Goal: Find specific page/section: Find specific page/section

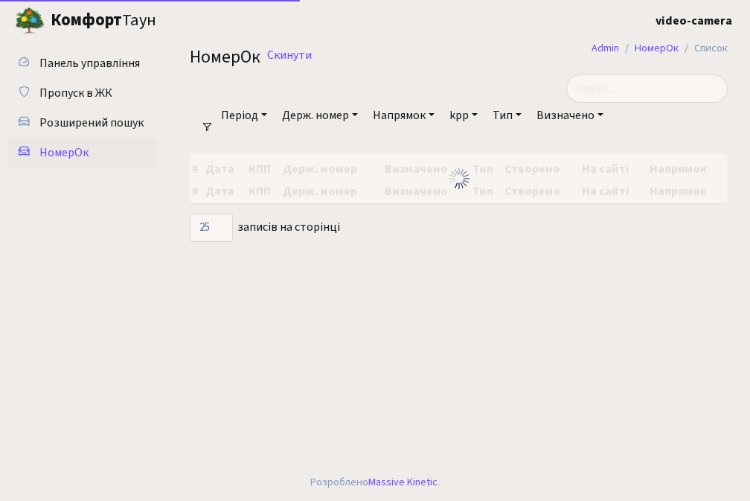
select select "25"
click at [62, 120] on span "Розширений пошук" at bounding box center [91, 123] width 104 height 16
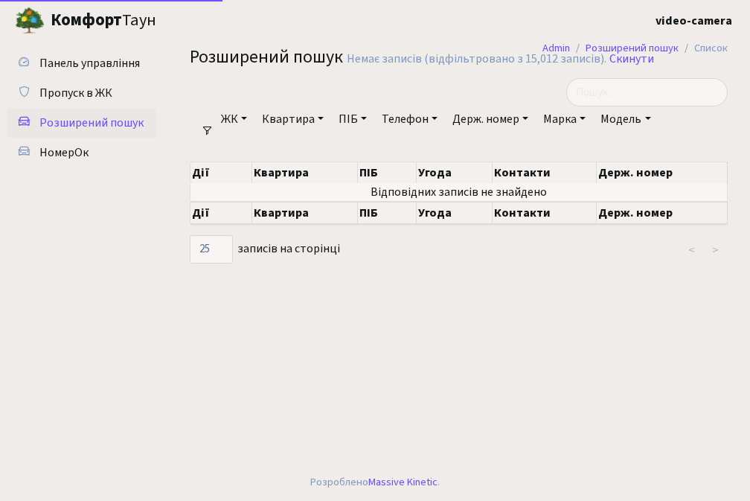
select select "25"
click at [636, 62] on link "Скинути" at bounding box center [631, 59] width 45 height 14
select select "25"
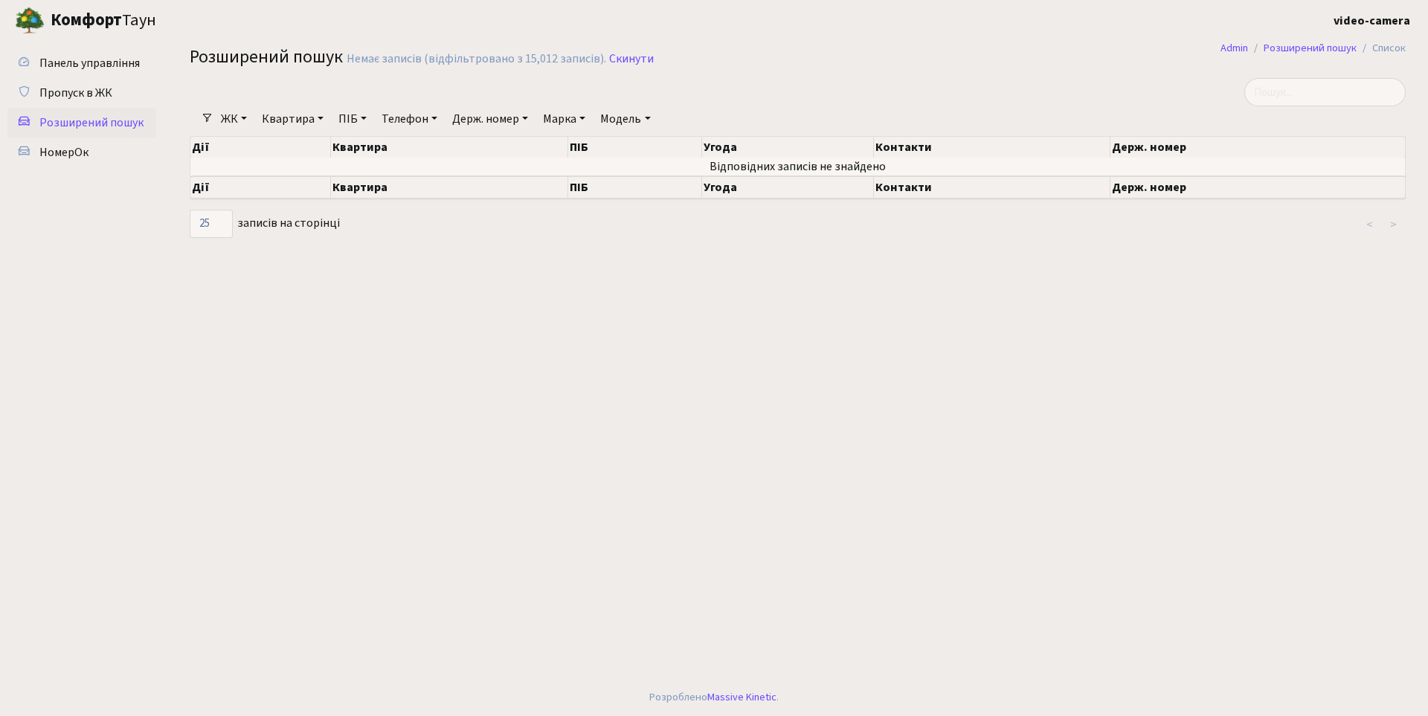
click at [274, 118] on link "Квартира" at bounding box center [293, 118] width 74 height 25
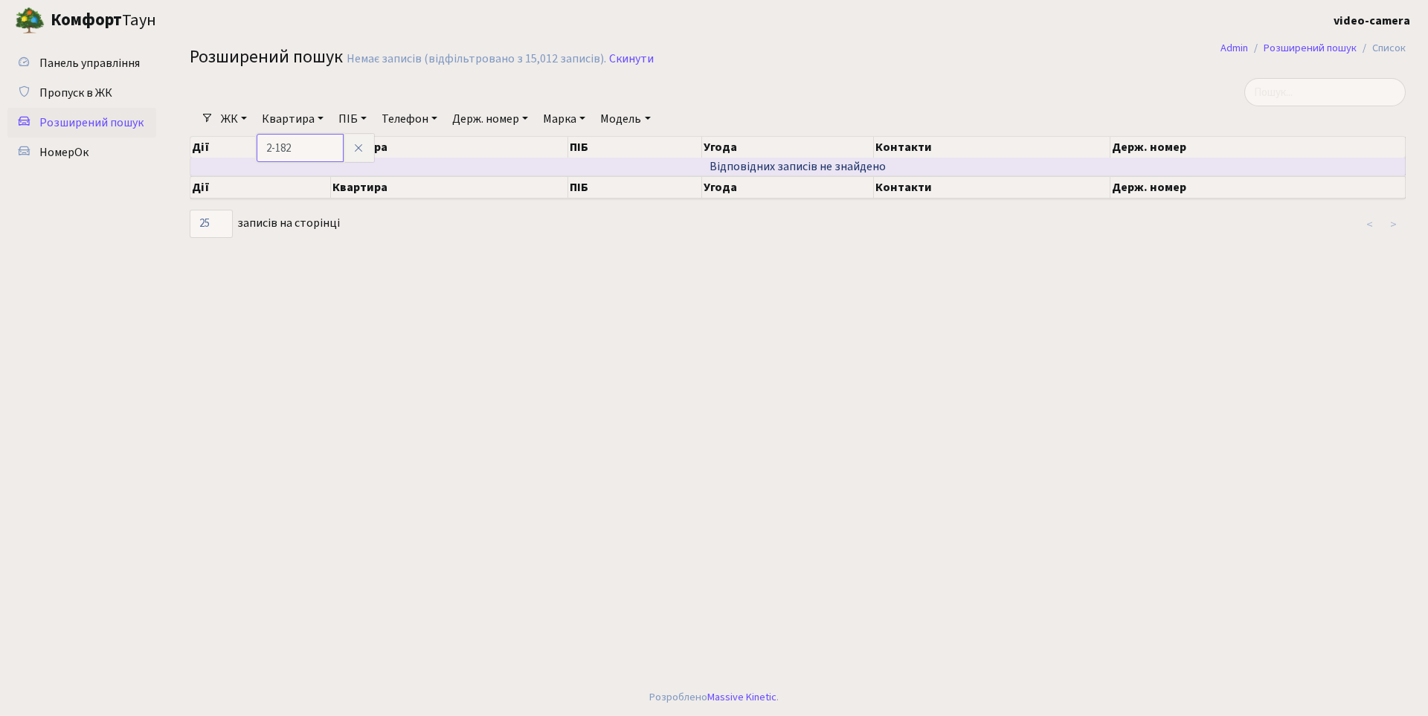
type input "2-182"
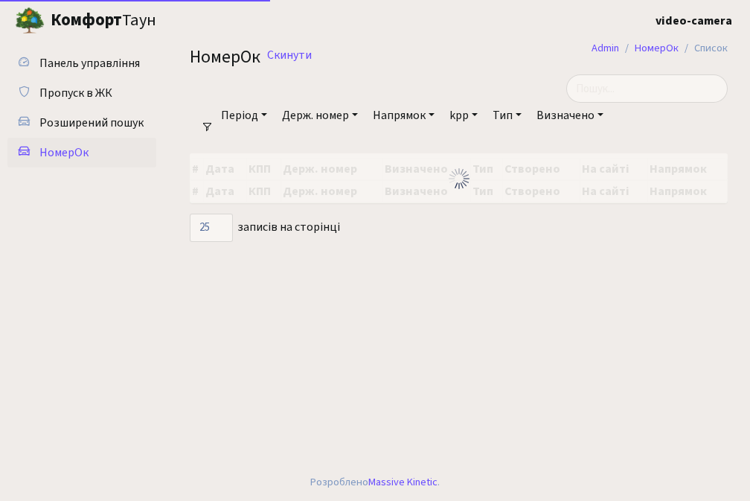
select select "25"
click at [659, 85] on input "search" at bounding box center [646, 88] width 161 height 28
click at [131, 122] on span "Розширений пошук" at bounding box center [91, 123] width 104 height 16
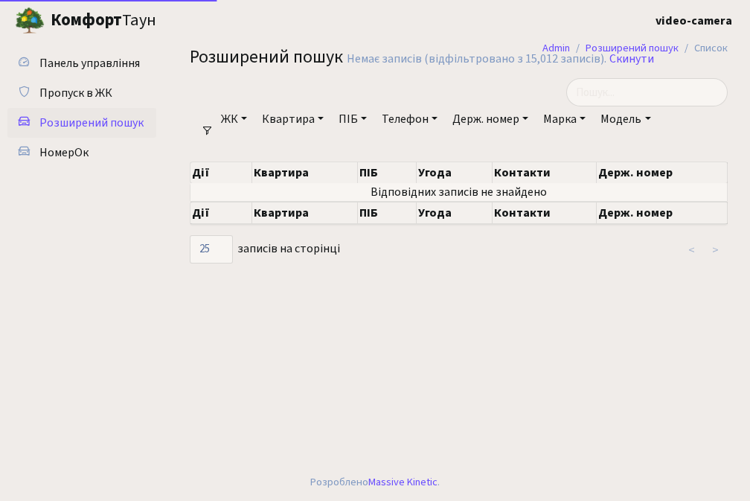
select select "25"
click at [625, 60] on link "Скинути" at bounding box center [631, 59] width 45 height 14
select select "25"
click at [283, 119] on link "Квартира" at bounding box center [293, 118] width 74 height 25
click at [223, 115] on link "ЖК" at bounding box center [234, 118] width 38 height 25
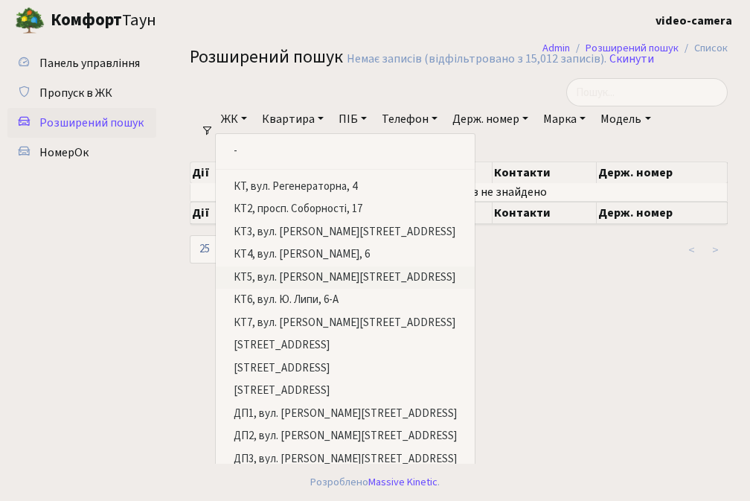
scroll to position [36, 0]
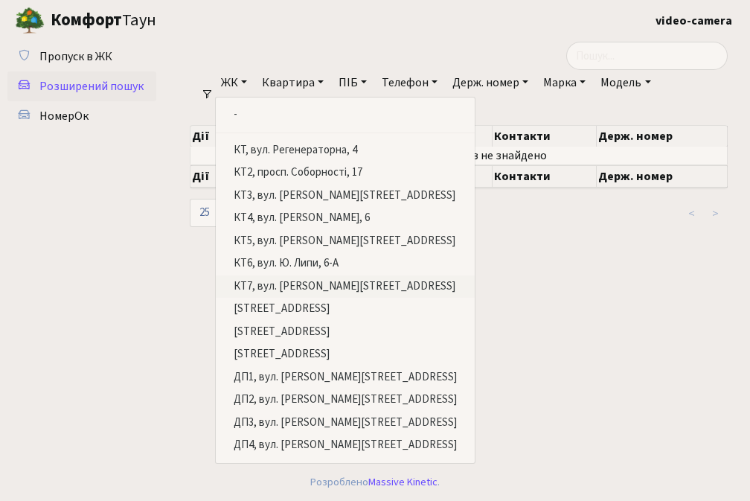
click at [304, 286] on link "КТ7, вул. [PERSON_NAME][STREET_ADDRESS]" at bounding box center [345, 286] width 259 height 23
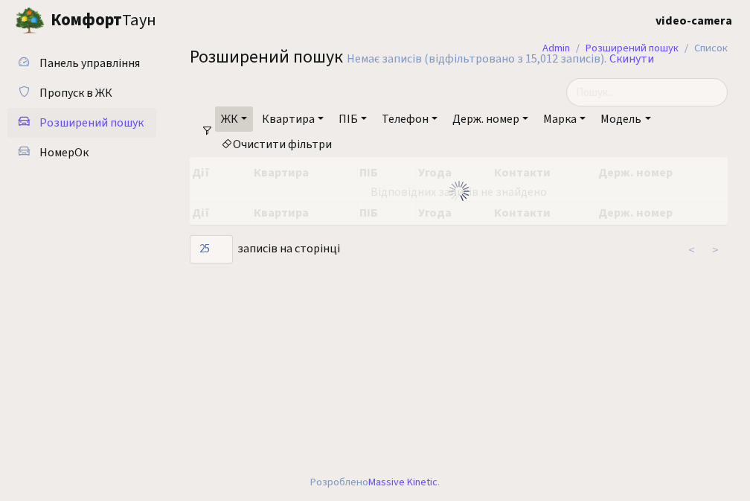
click at [297, 119] on link "Квартира" at bounding box center [293, 118] width 74 height 25
type input "55"
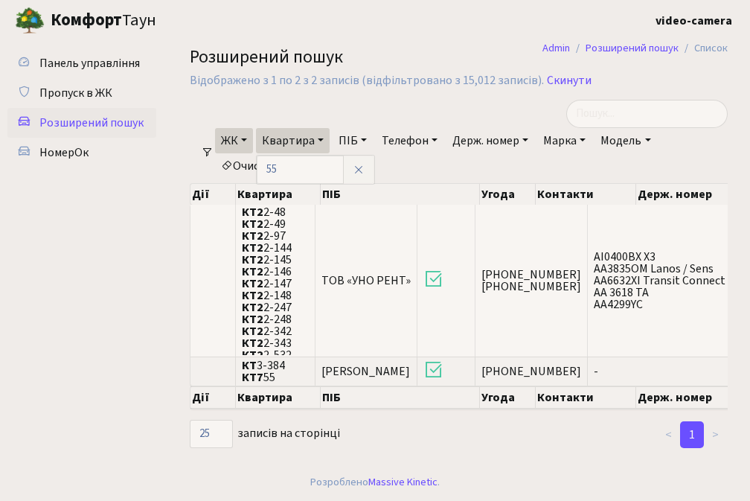
click at [241, 142] on link "ЖК" at bounding box center [234, 140] width 38 height 25
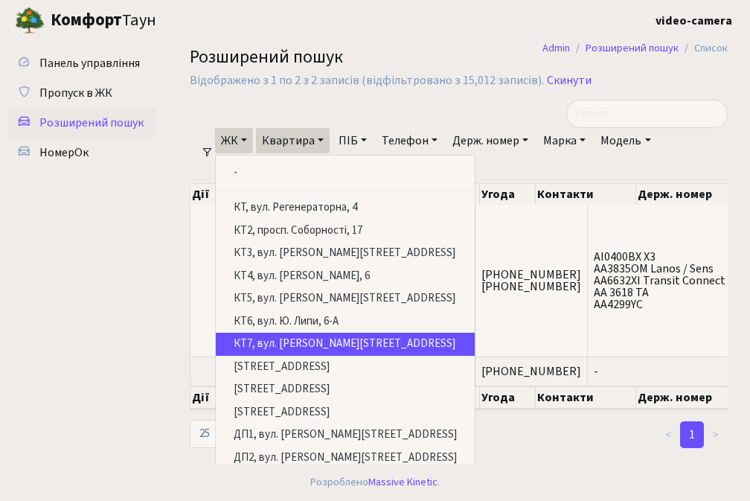
click at [431, 93] on h2 "Розширений пошук Відображено з 1 по 2 з 2 записів (відфільтровано з 15,012 запи…" at bounding box center [459, 70] width 538 height 47
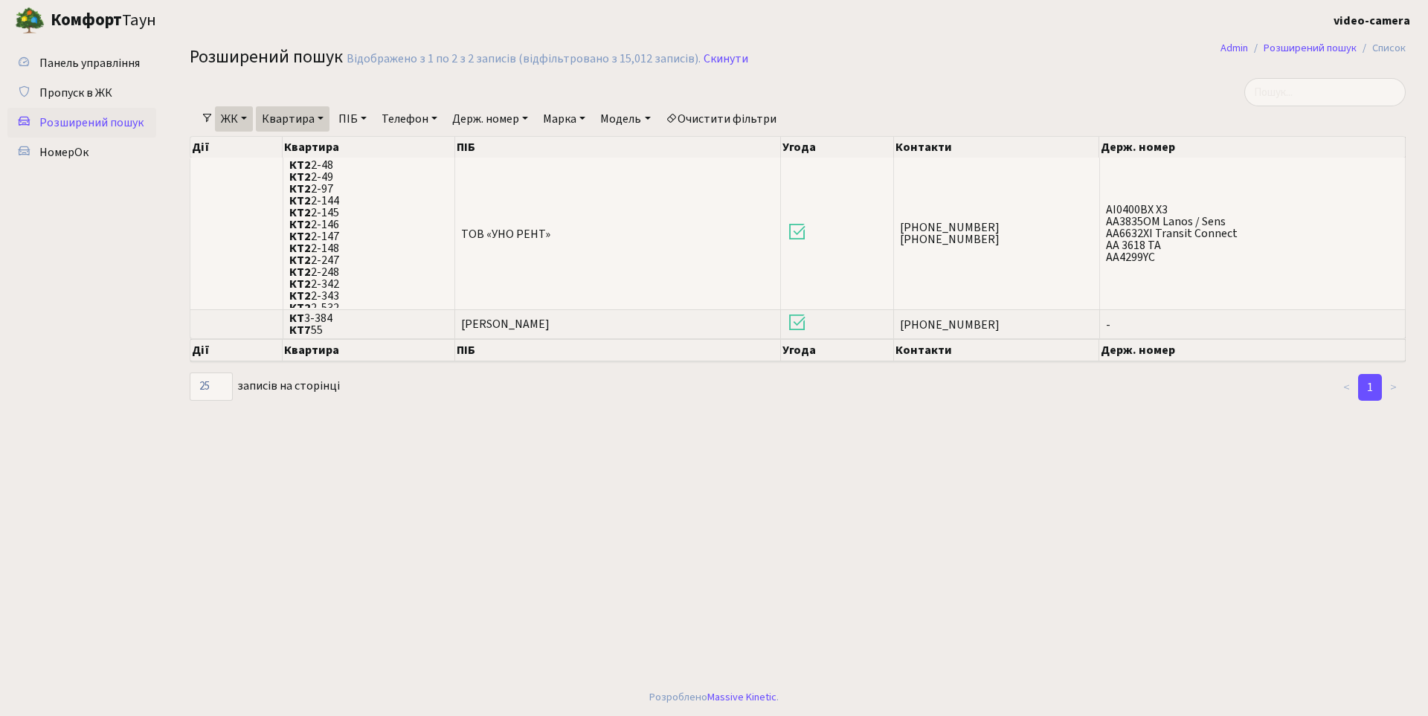
click at [237, 118] on link "ЖК" at bounding box center [234, 118] width 38 height 25
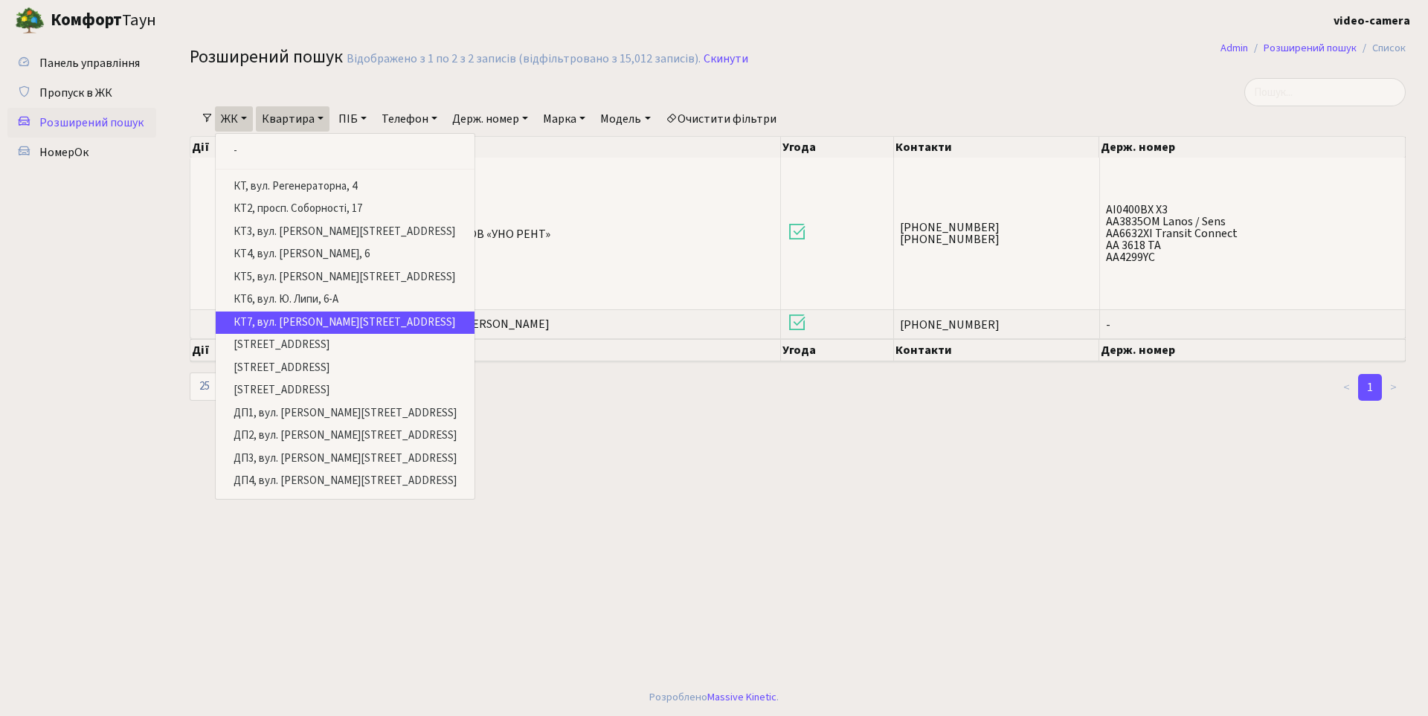
click at [321, 317] on link "КТ7, вул. [PERSON_NAME][STREET_ADDRESS]" at bounding box center [345, 323] width 259 height 23
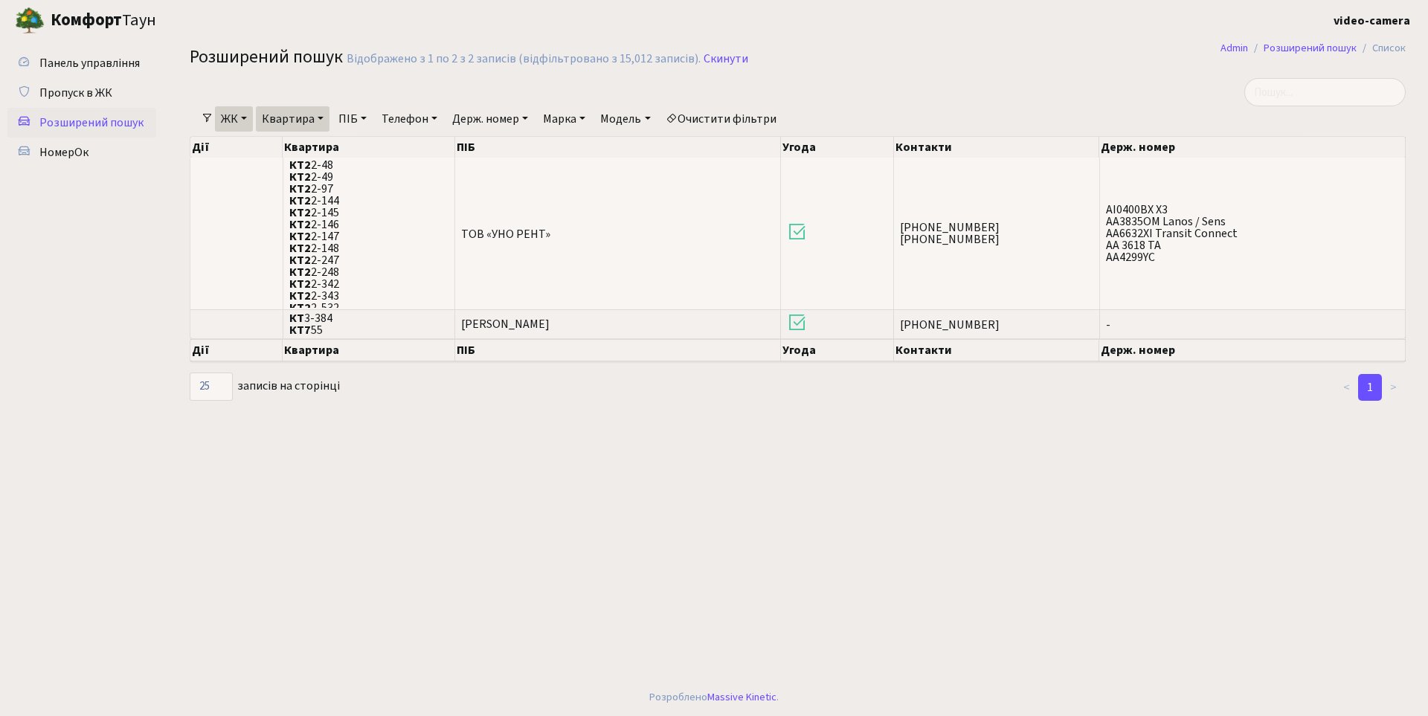
click at [241, 116] on link "ЖК" at bounding box center [234, 118] width 38 height 25
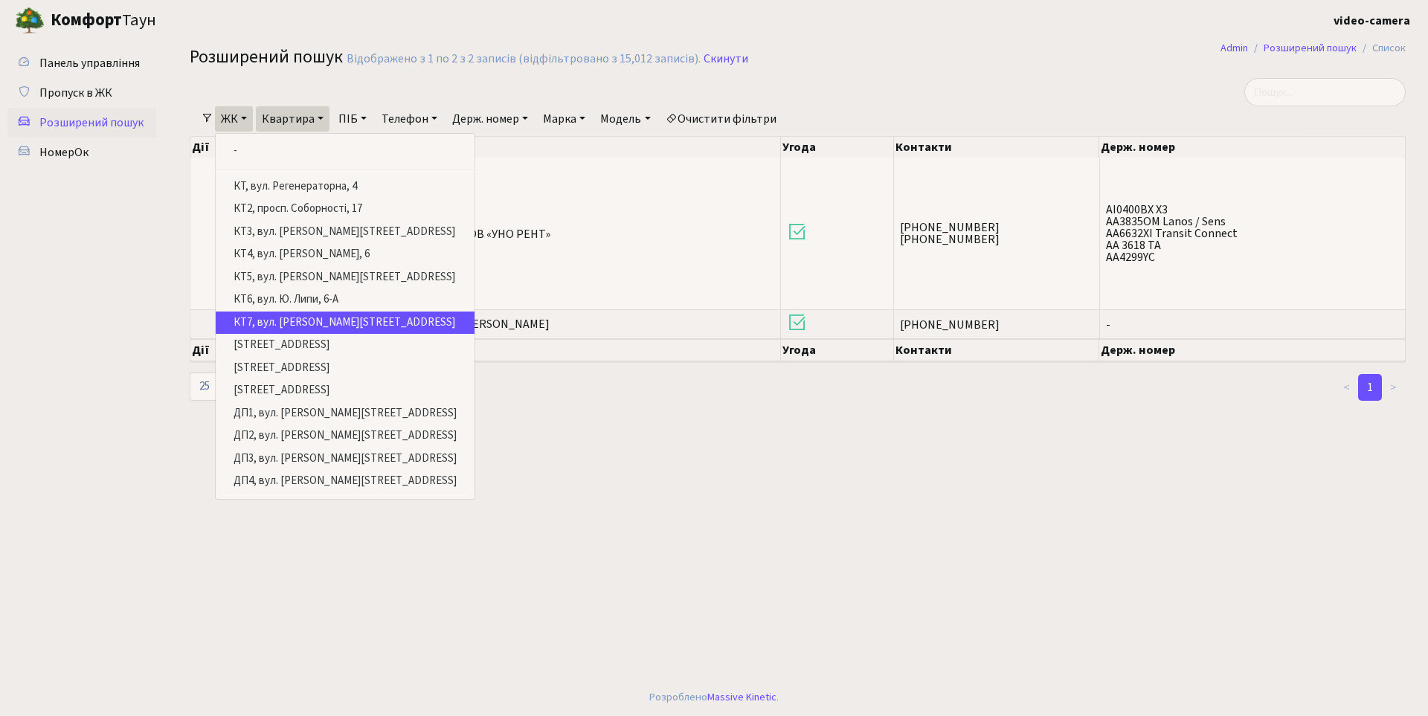
click at [286, 319] on link "КТ7, вул. [PERSON_NAME][STREET_ADDRESS]" at bounding box center [345, 323] width 259 height 23
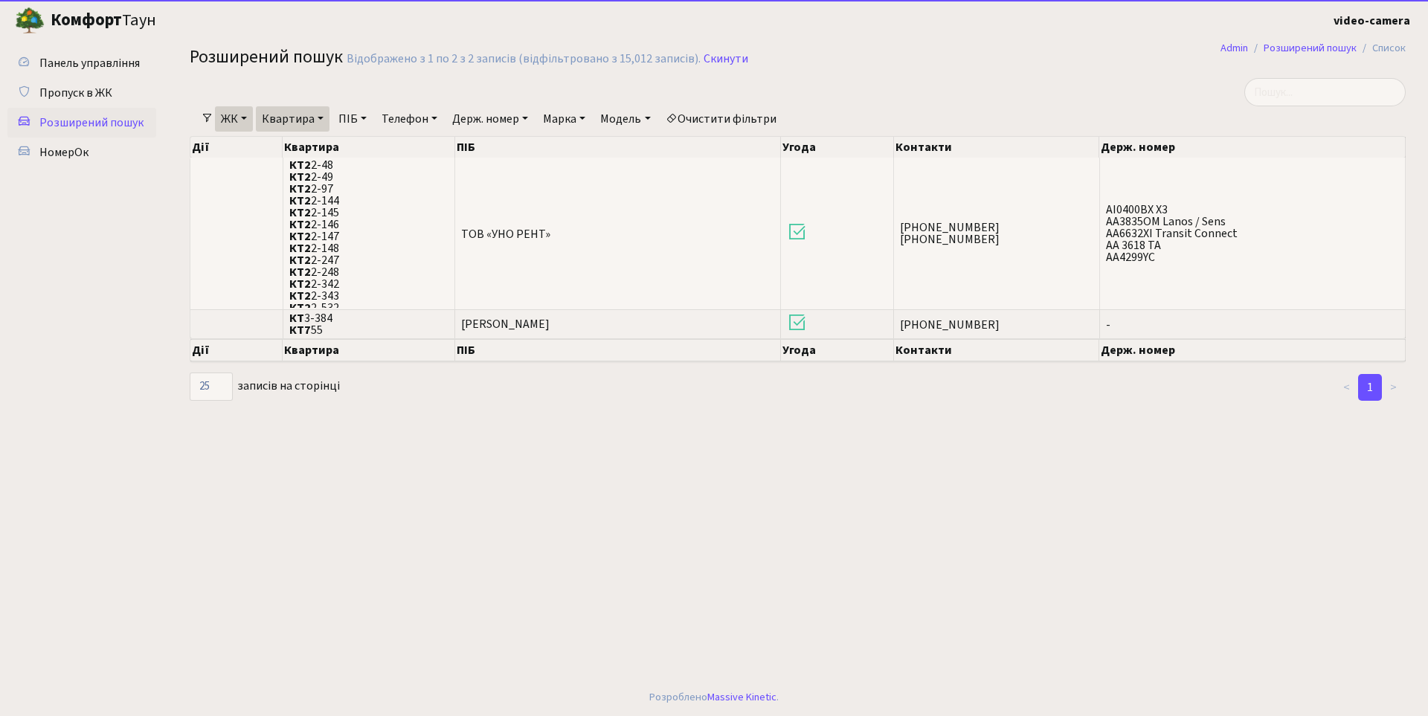
click at [284, 121] on link "Квартира" at bounding box center [293, 118] width 74 height 25
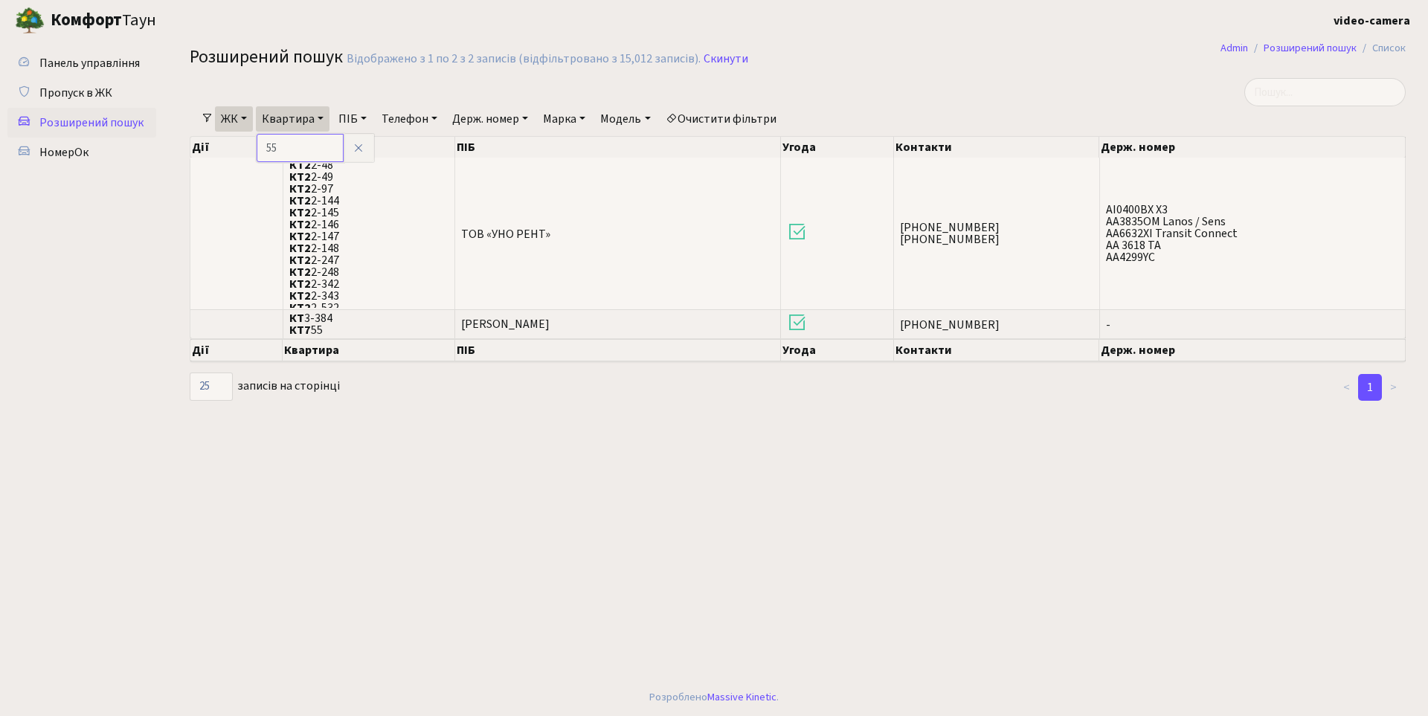
click at [303, 148] on input "55" at bounding box center [300, 148] width 87 height 28
